Goal: Task Accomplishment & Management: Manage account settings

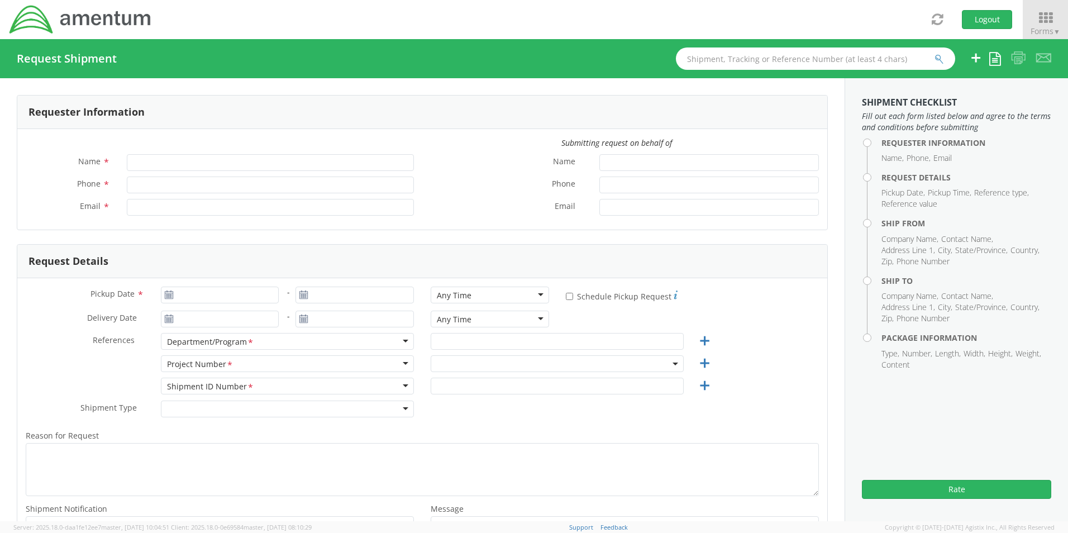
type input "[PERSON_NAME]"
type input "301-757-2089"
type input "dean.selzer@amentum.com"
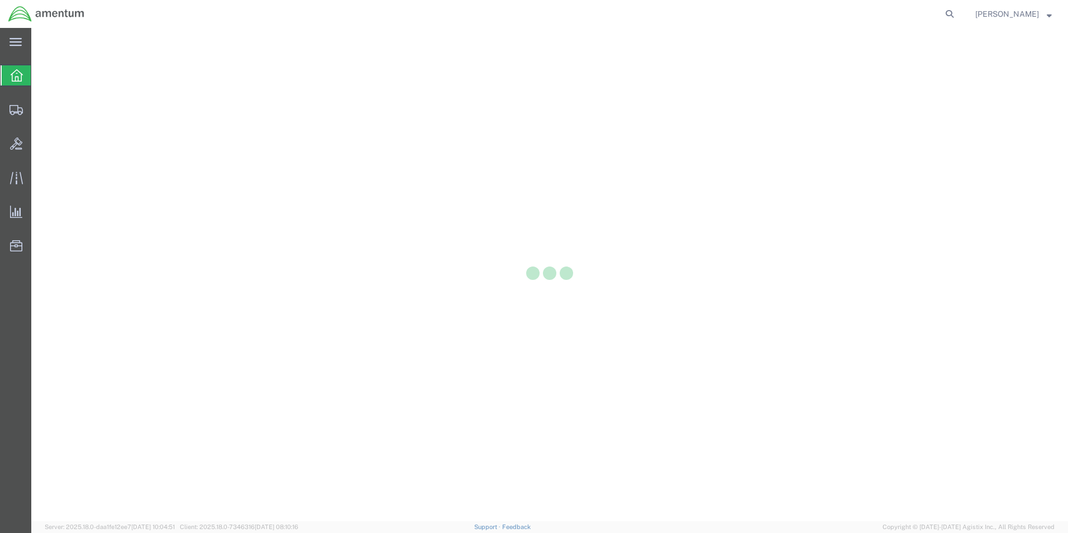
drag, startPoint x: 0, startPoint y: 0, endPoint x: 572, endPoint y: -36, distance: 573.1
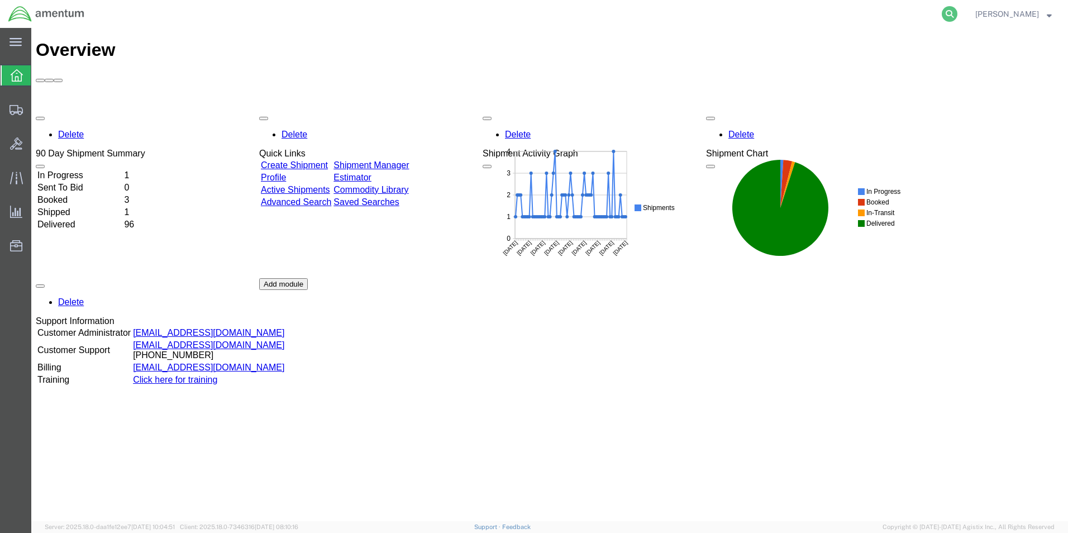
click at [957, 16] on icon at bounding box center [950, 14] width 16 height 16
click at [918, 16] on input "search" at bounding box center [772, 14] width 340 height 27
paste input "S637-25246-0880"
type input "S637-25246-0880"
click at [957, 12] on icon at bounding box center [950, 14] width 16 height 16
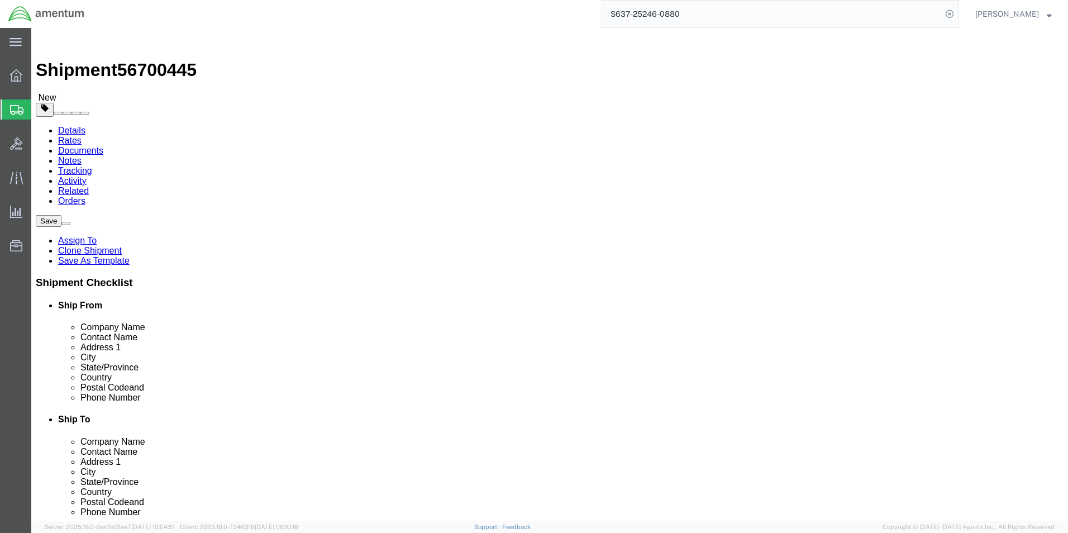
select select "42719"
select select "42706"
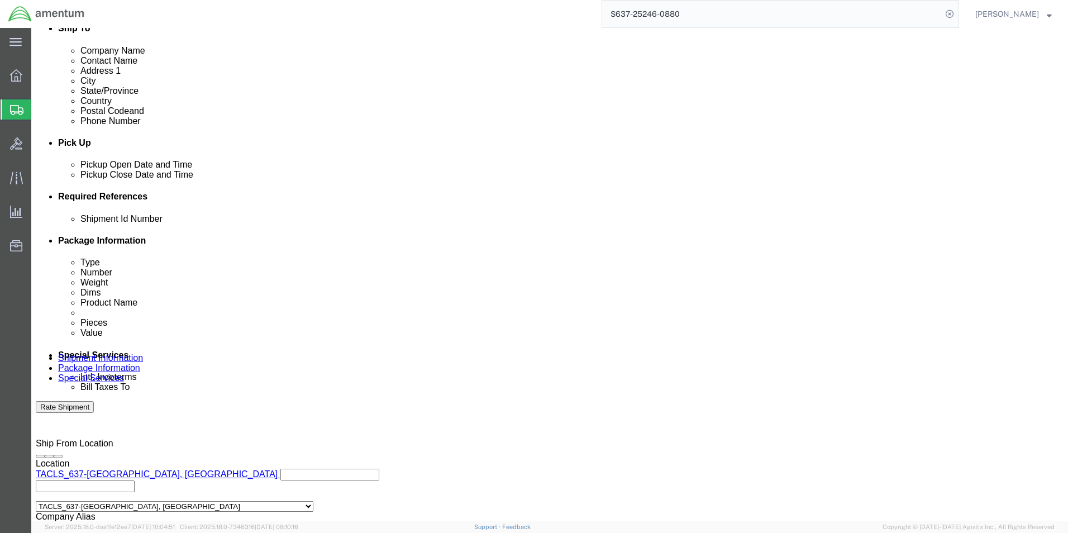
scroll to position [508, 0]
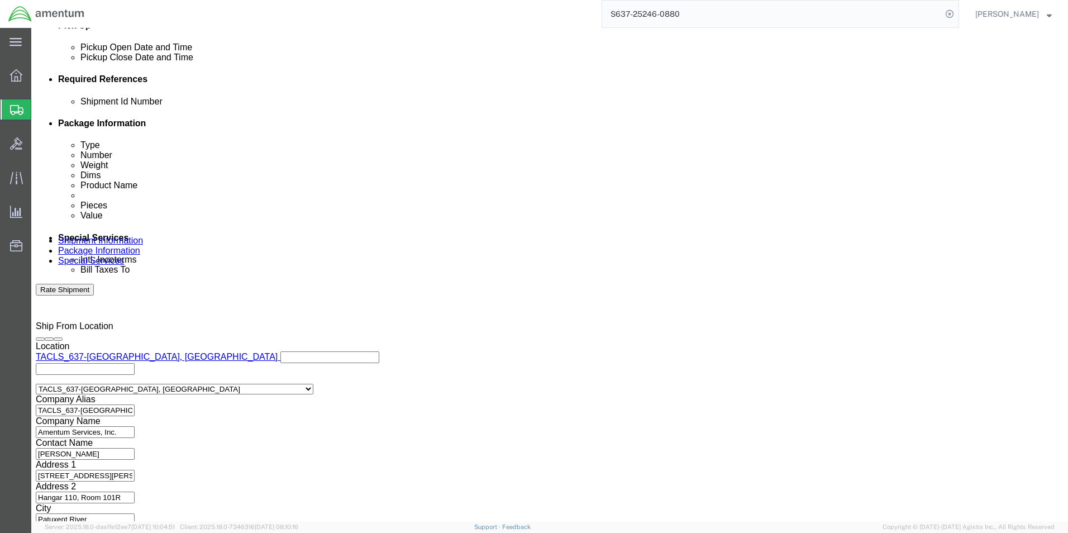
click button "Continue"
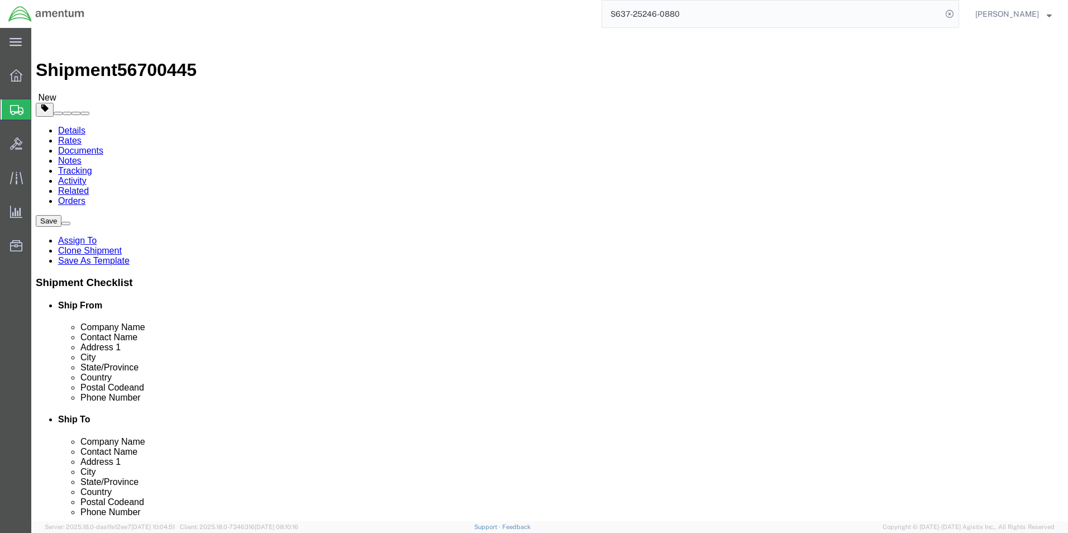
click button "Continue"
click button "Rate Shipment"
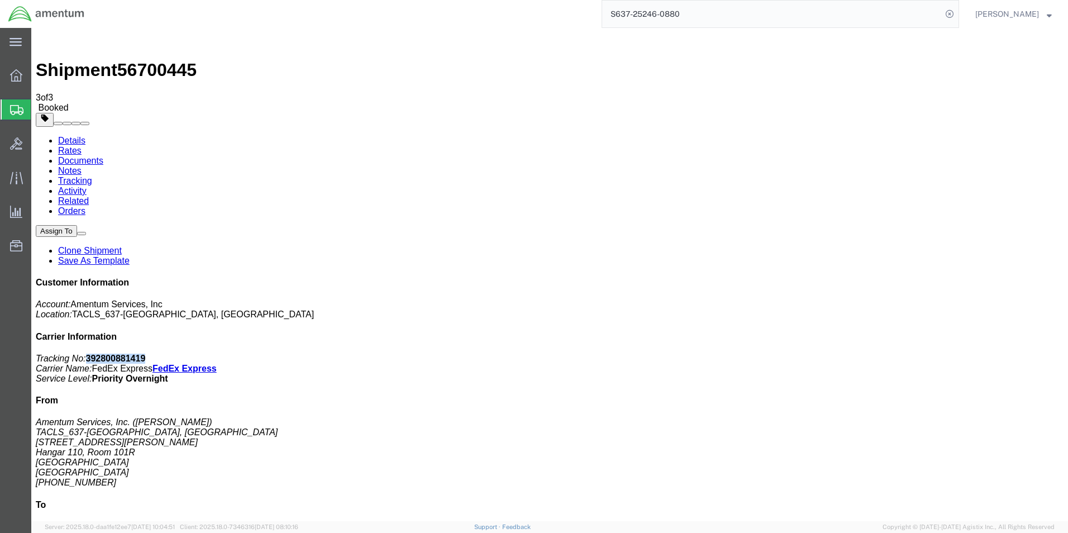
drag, startPoint x: 968, startPoint y: 172, endPoint x: 909, endPoint y: 175, distance: 59.3
click at [909, 354] on p "Tracking No: 392800881419 Carrier Name: FedEx Express FedEx Express Service Lev…" at bounding box center [550, 369] width 1028 height 30
copy b "392800881419"
click at [18, 178] on icon at bounding box center [16, 177] width 13 height 13
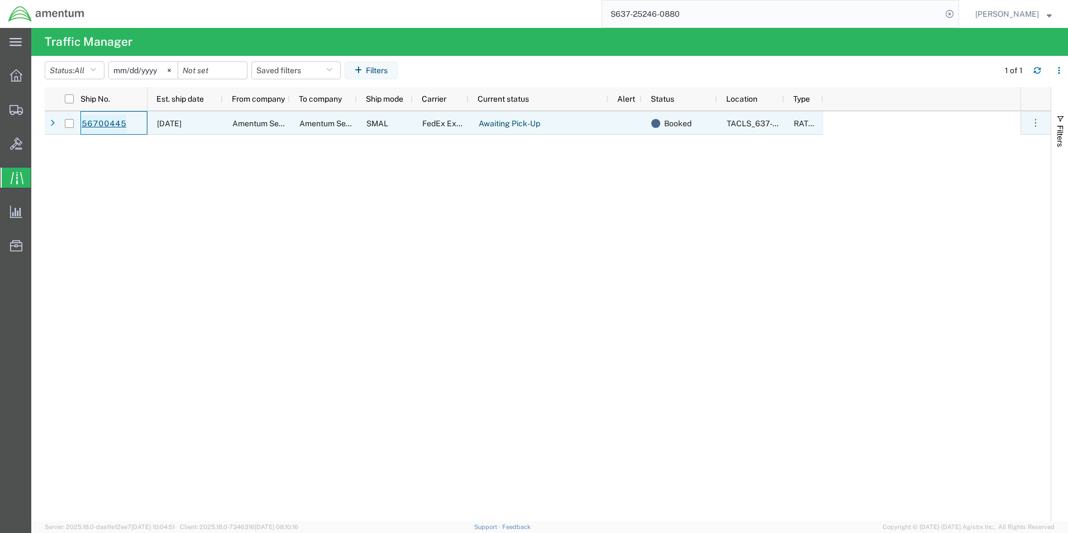
click at [99, 123] on link "56700445" at bounding box center [104, 124] width 46 height 18
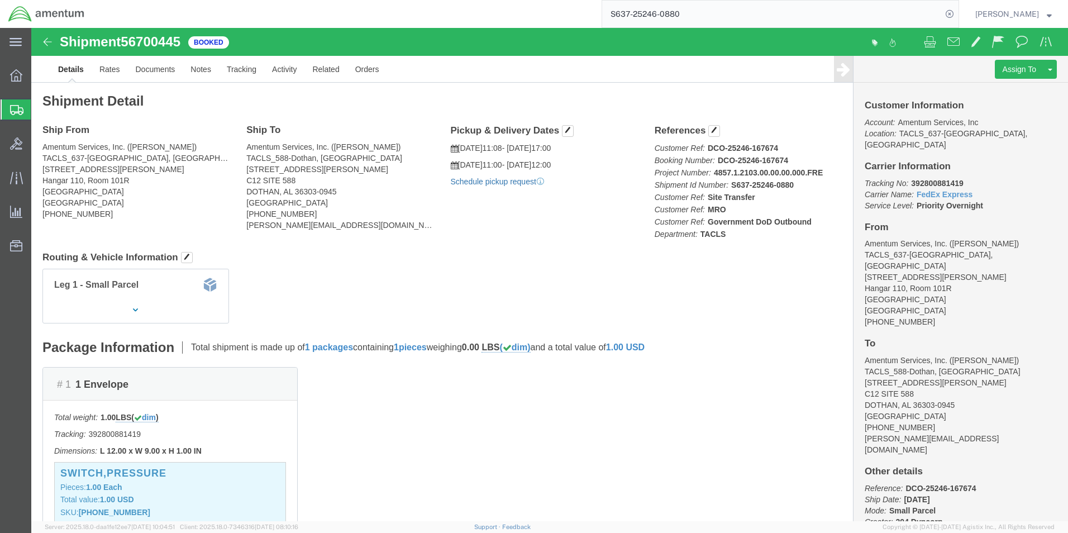
click link "Schedule pickup request"
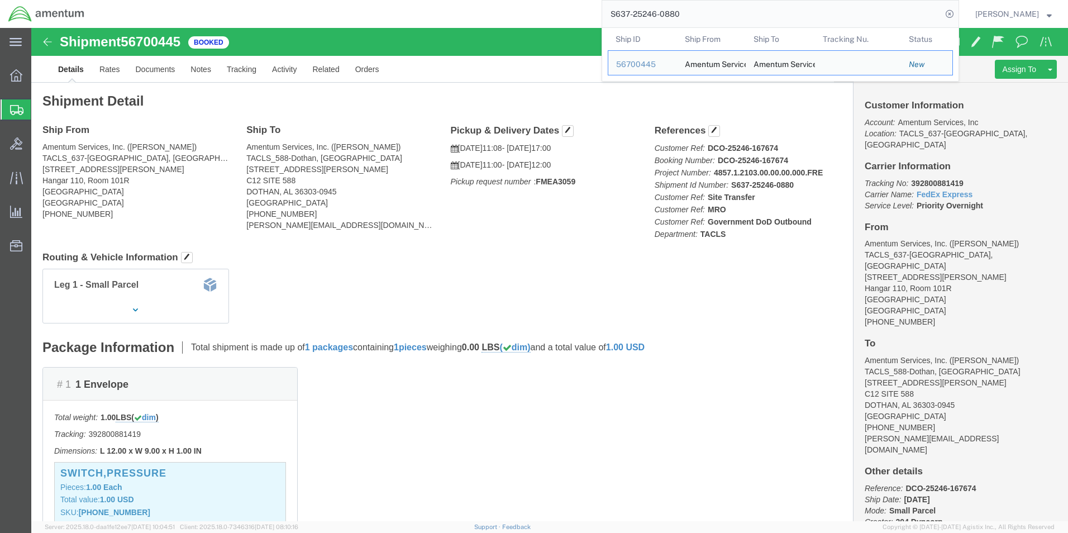
drag, startPoint x: 801, startPoint y: 5, endPoint x: 448, endPoint y: 5, distance: 353.0
click at [449, 5] on div "S637-25246-0880 Ship ID Ship From Ship To Tracking Nu. Status Ship ID 56700445 …" at bounding box center [526, 14] width 866 height 28
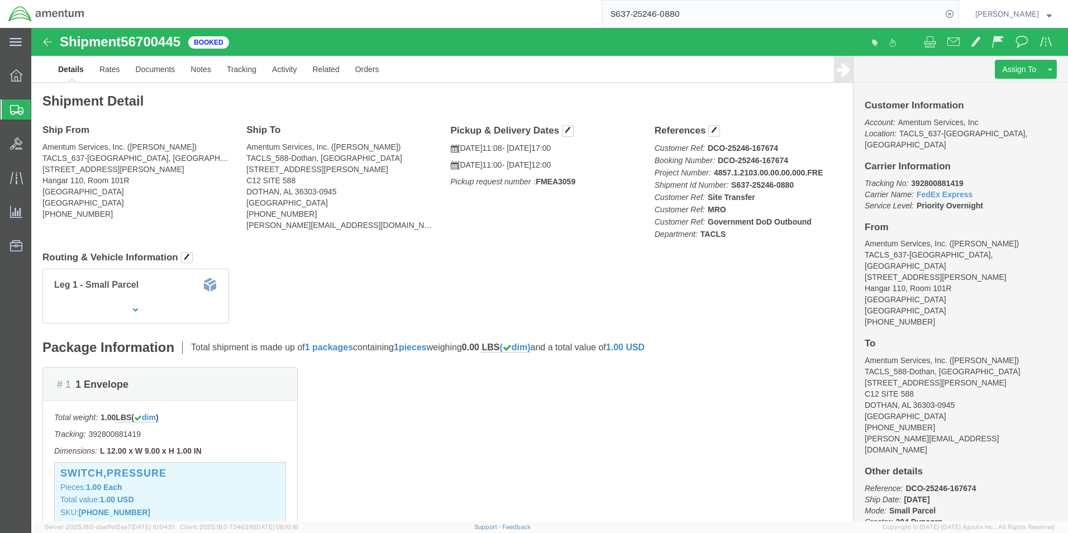
paste input "1"
type input "S637-25246-0881"
click at [957, 12] on icon at bounding box center [950, 14] width 16 height 16
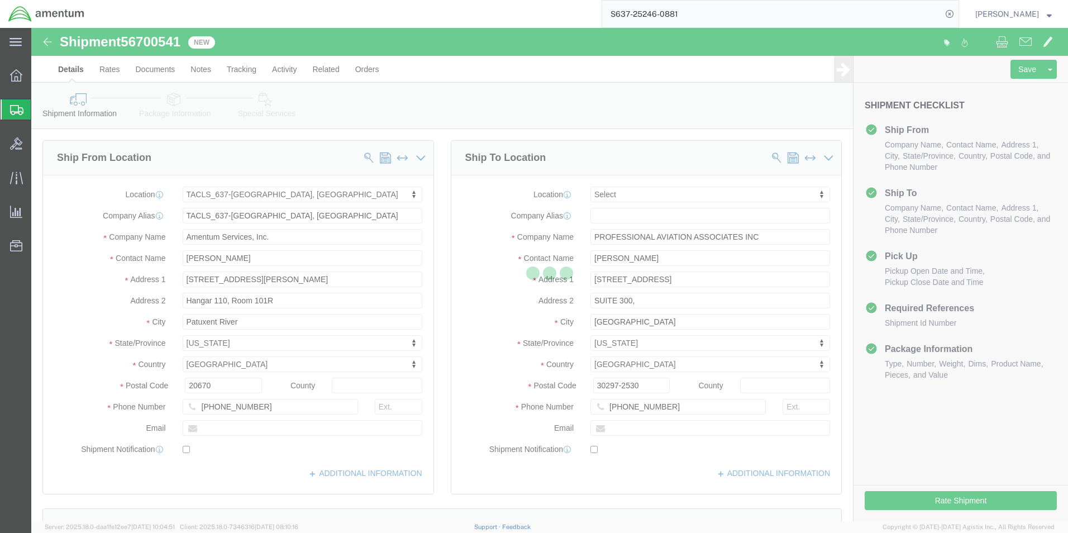
select select "42719"
select select
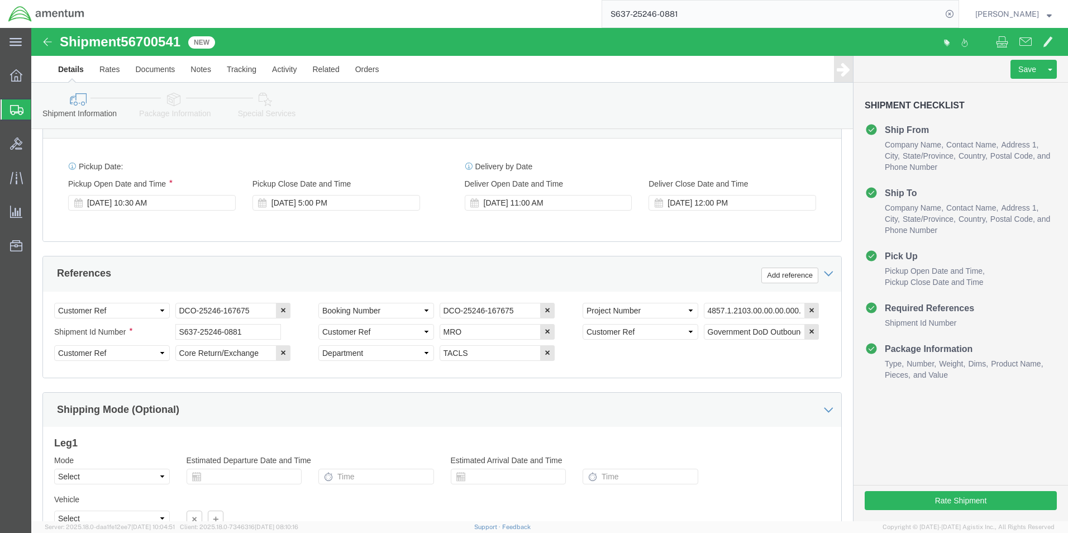
scroll to position [508, 0]
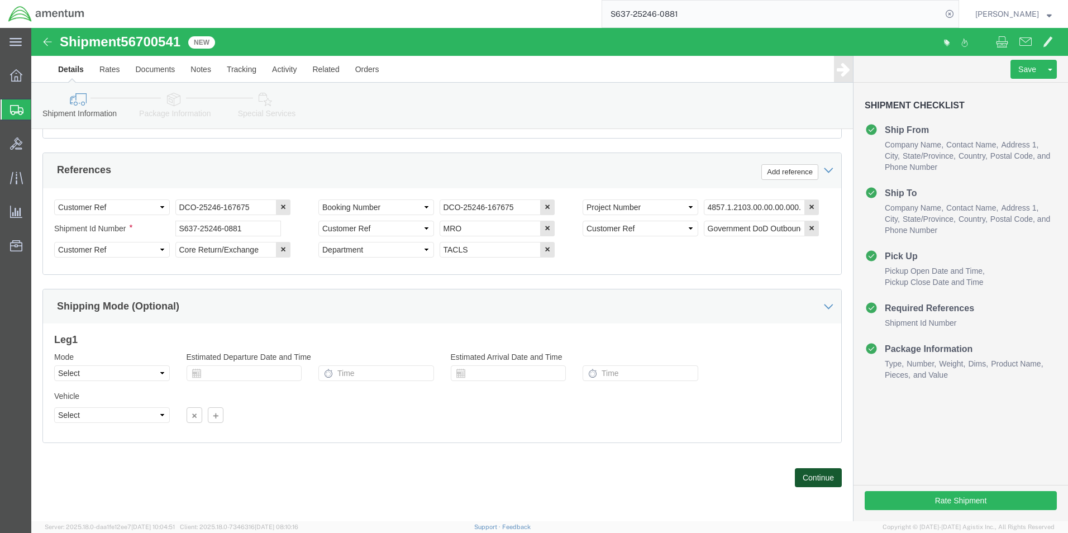
click button "Continue"
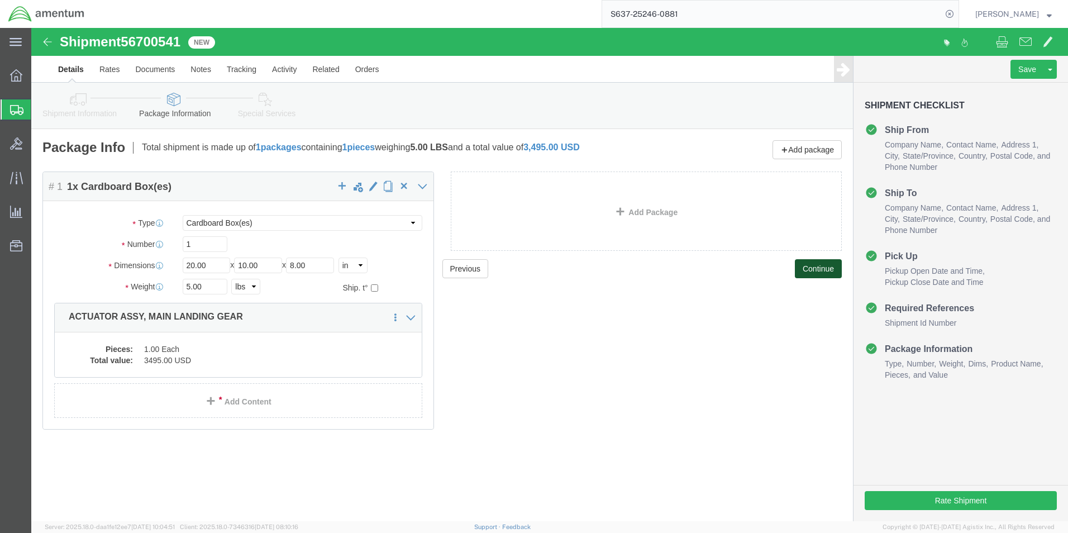
click button "Continue"
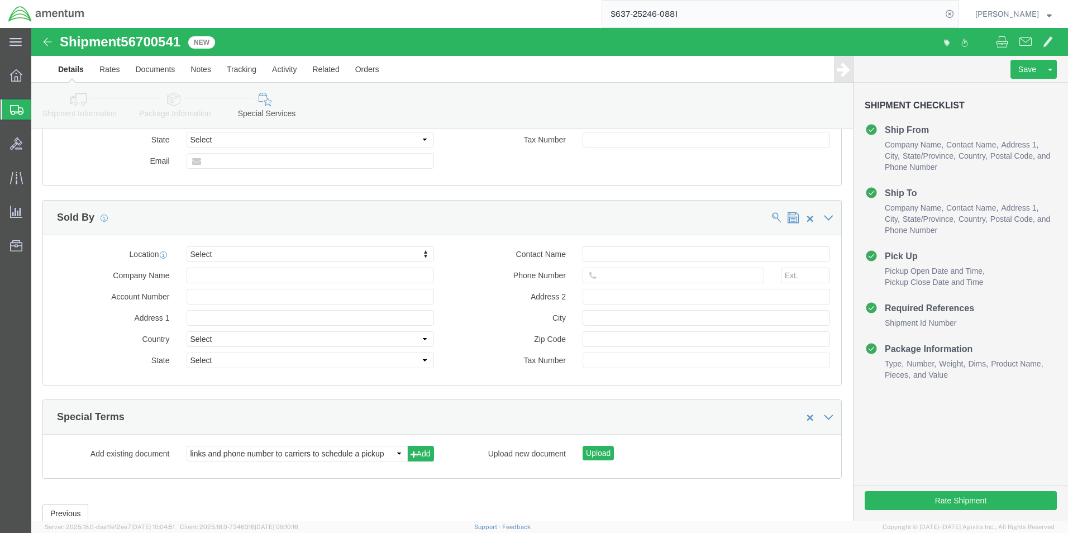
scroll to position [1024, 0]
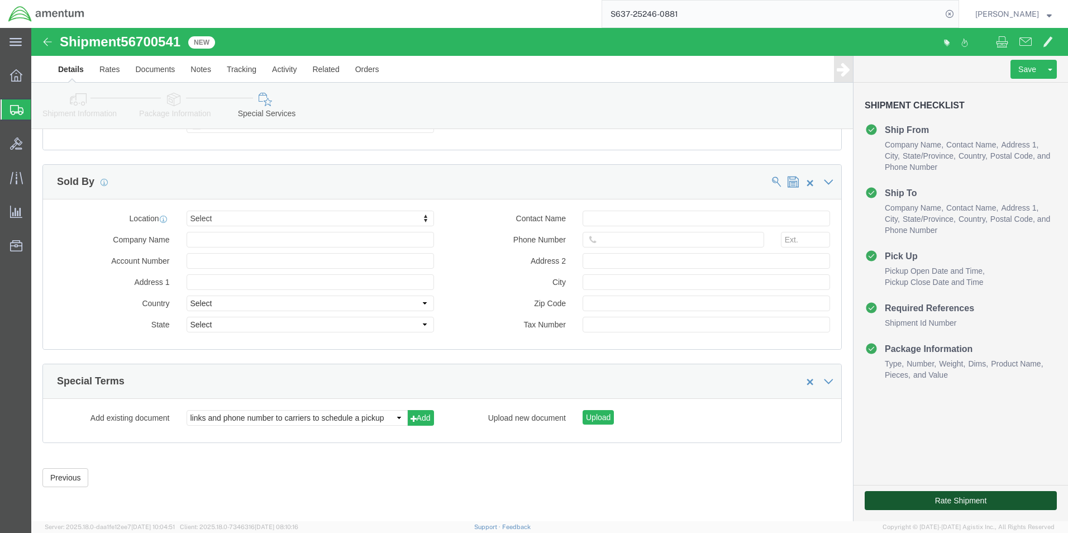
click button "Rate Shipment"
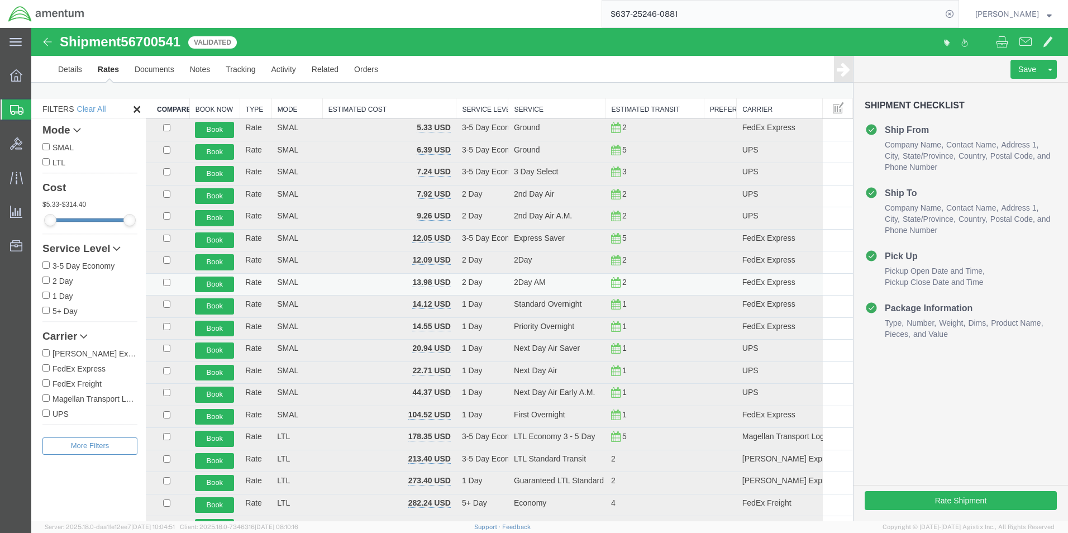
scroll to position [0, 0]
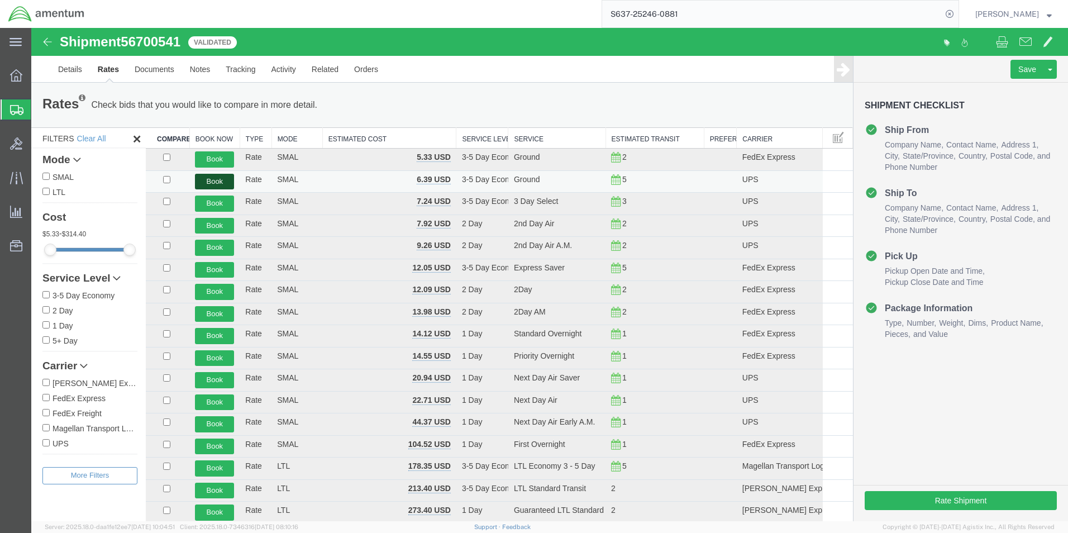
click at [216, 182] on button "Book" at bounding box center [214, 182] width 39 height 16
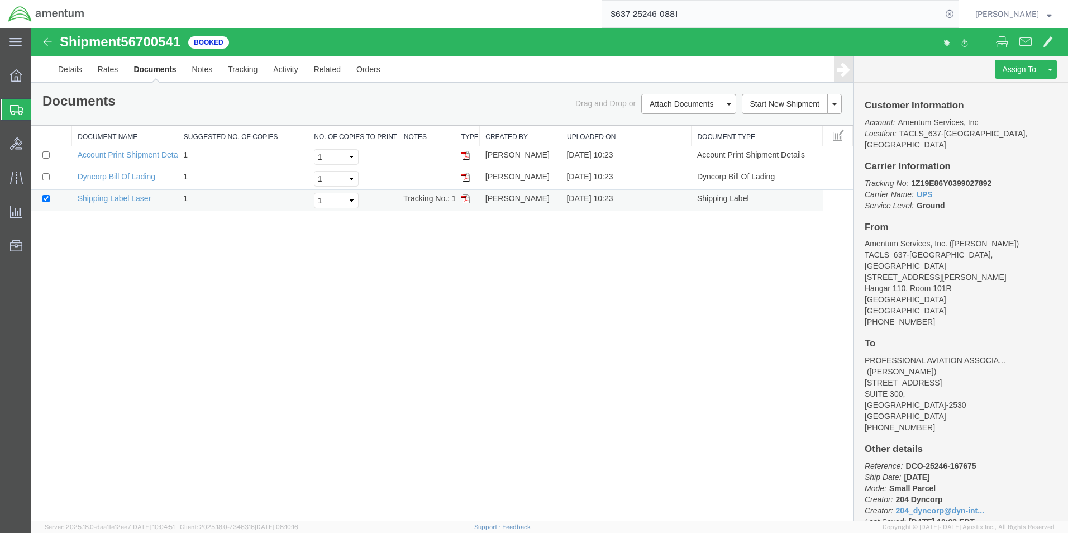
drag, startPoint x: 498, startPoint y: 212, endPoint x: 461, endPoint y: 198, distance: 39.1
click at [461, 198] on img at bounding box center [465, 198] width 9 height 9
click at [987, 179] on b "1Z19E86Y0399027892" at bounding box center [951, 183] width 80 height 9
drag, startPoint x: 991, startPoint y: 171, endPoint x: 909, endPoint y: 171, distance: 81.5
click at [909, 178] on p "Tracking No: 1Z19E86Y0399027892 Carrier Name: UPS UPS Service Level: Ground" at bounding box center [961, 195] width 192 height 34
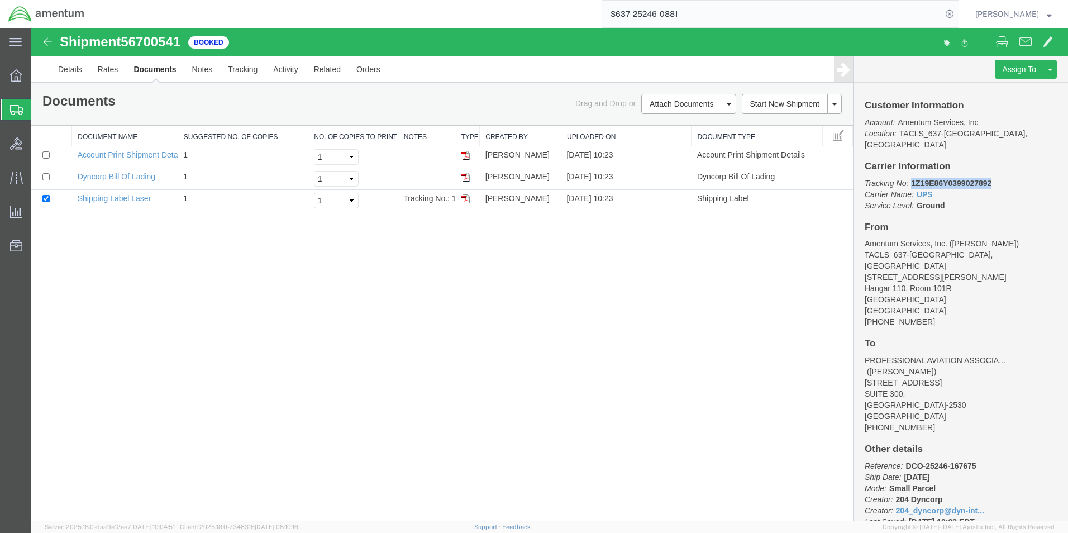
copy b "1Z19E86Y0399027892"
click at [13, 180] on icon at bounding box center [16, 177] width 13 height 13
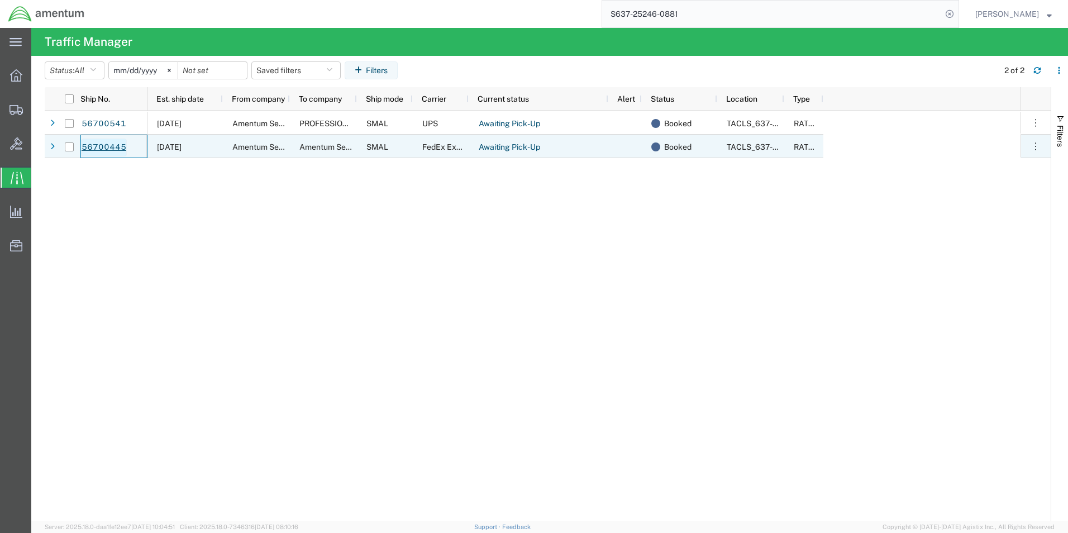
click at [121, 147] on link "56700445" at bounding box center [104, 148] width 46 height 18
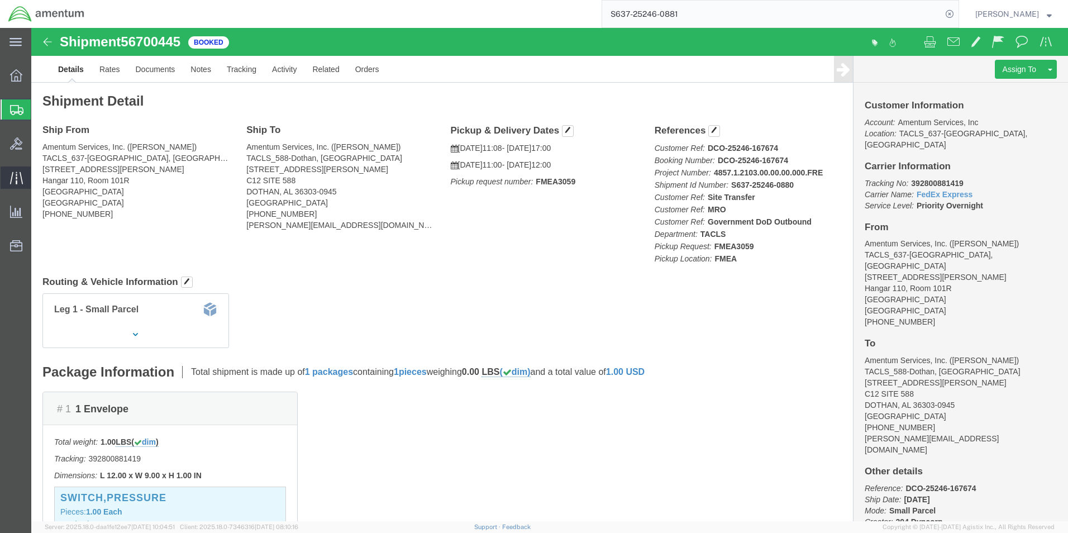
click at [17, 183] on icon at bounding box center [16, 177] width 13 height 13
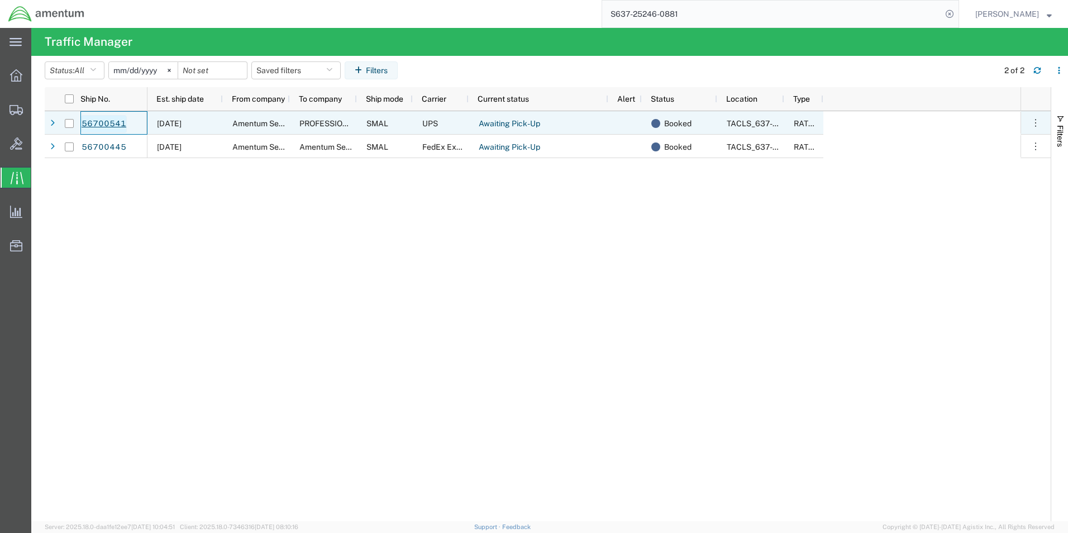
click at [93, 122] on link "56700541" at bounding box center [104, 124] width 46 height 18
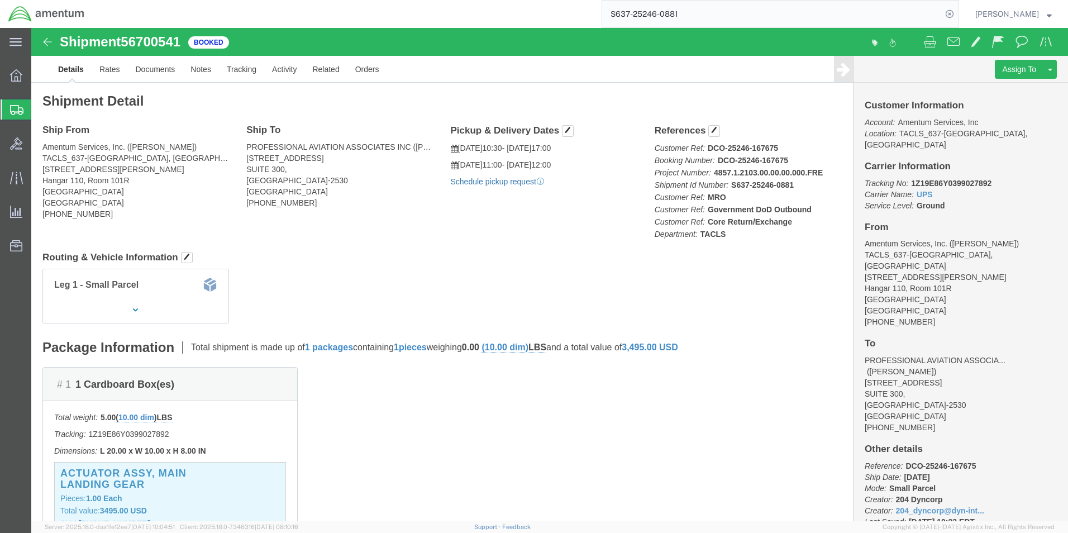
click link "Schedule pickup request"
click at [20, 182] on icon at bounding box center [16, 177] width 13 height 13
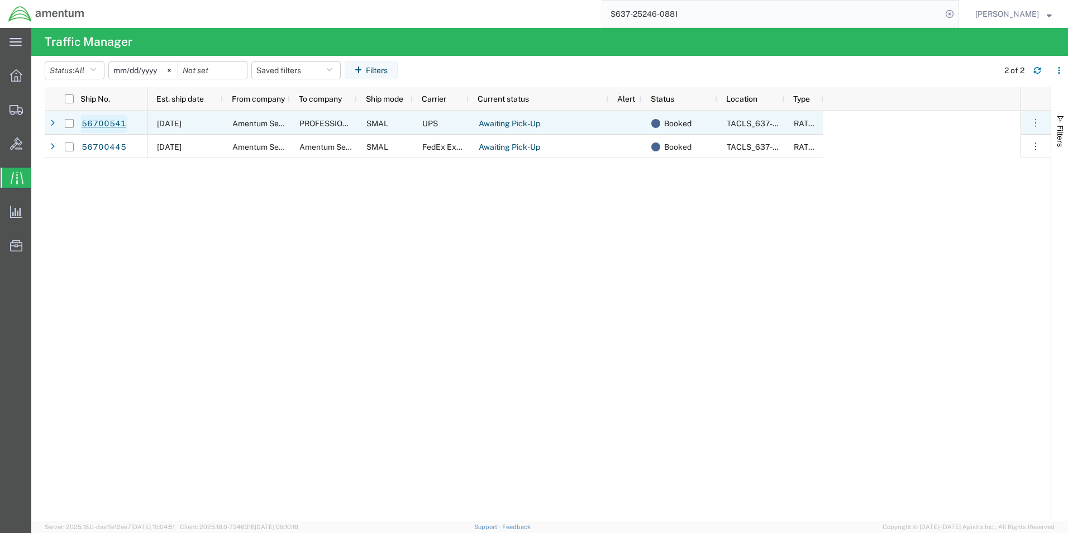
click at [112, 123] on link "56700541" at bounding box center [104, 124] width 46 height 18
